Goal: Find specific page/section: Find specific page/section

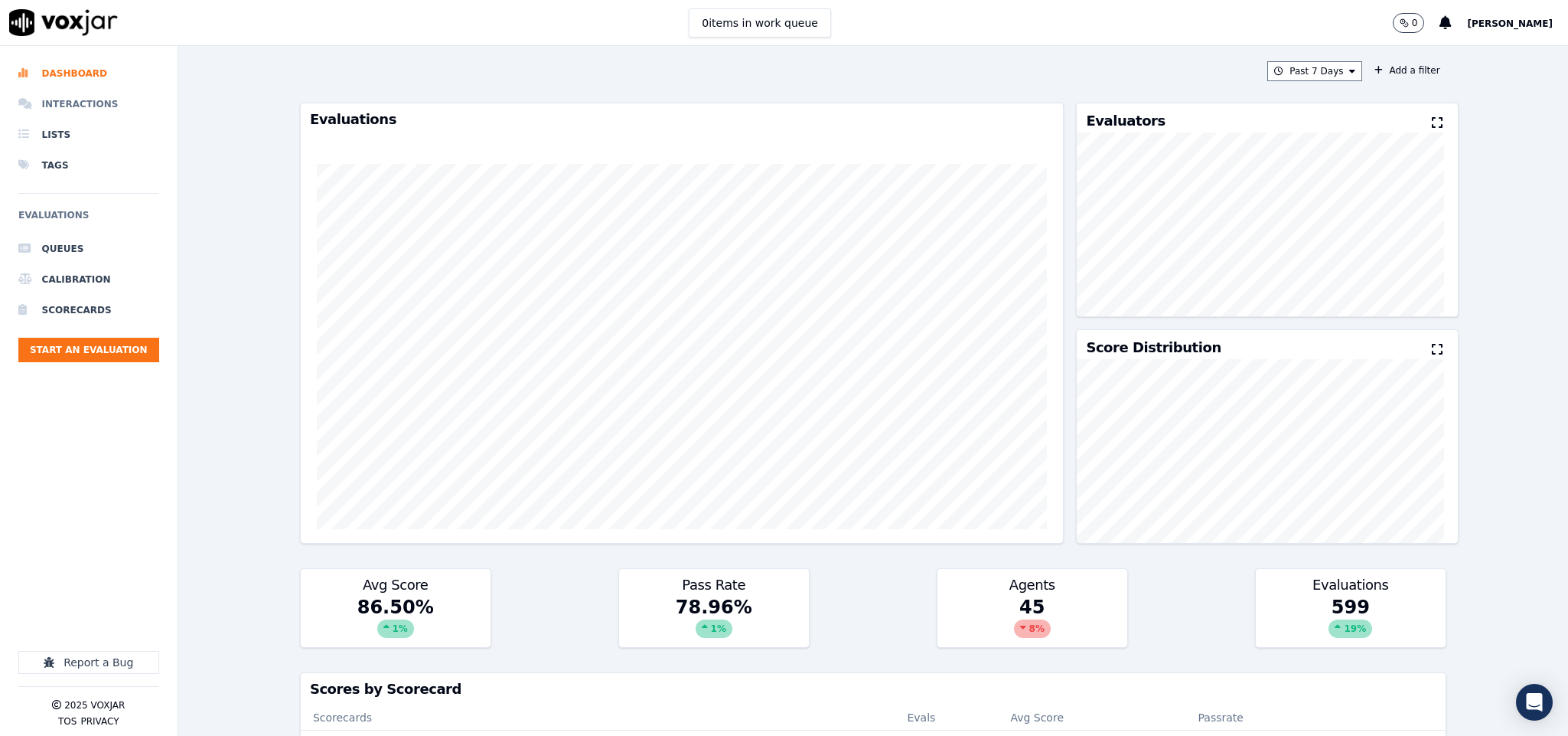
click at [113, 111] on li "Interactions" at bounding box center [88, 104] width 141 height 31
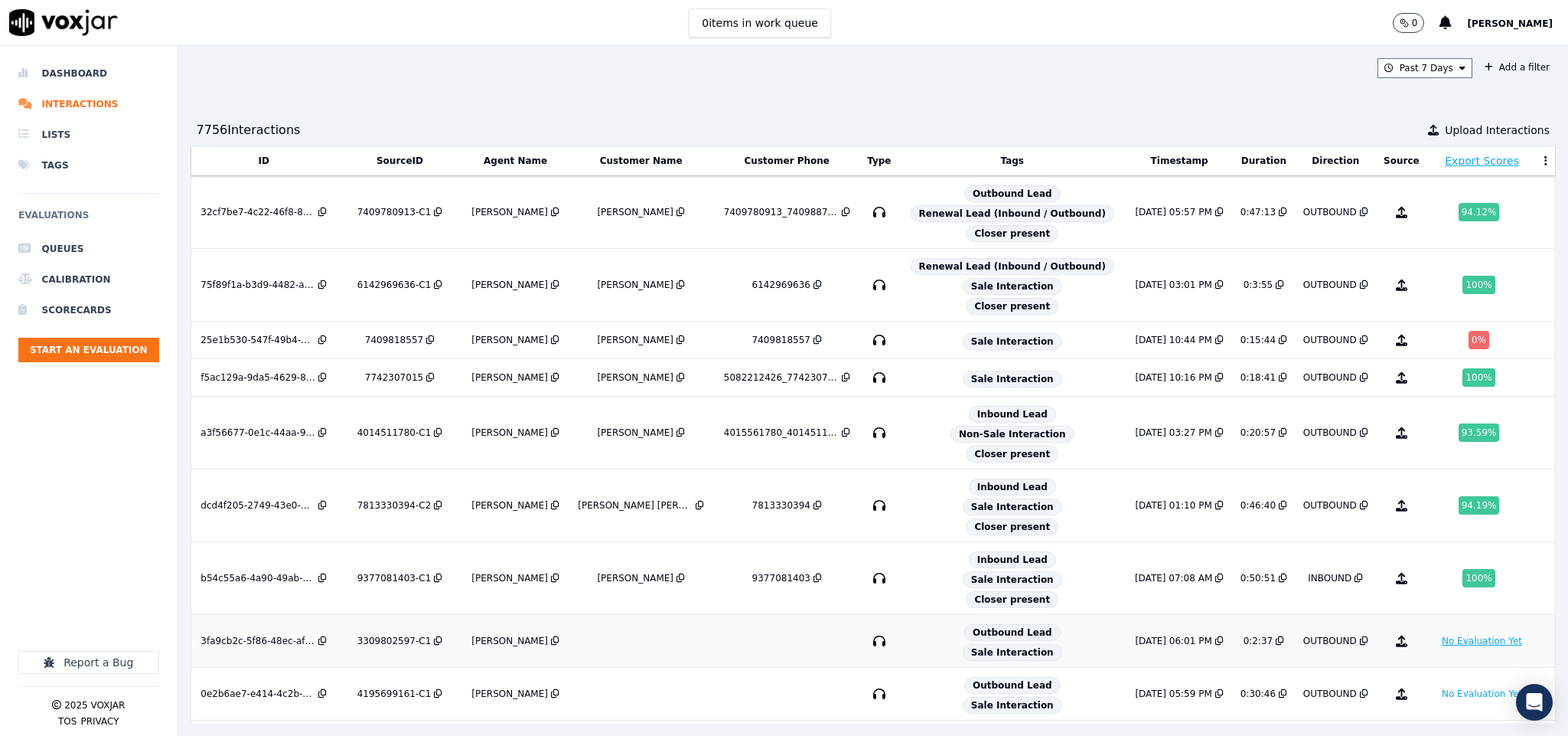
click at [1436, 650] on button "No Evaluation Yet" at bounding box center [1482, 640] width 92 height 18
